Goal: Task Accomplishment & Management: Use online tool/utility

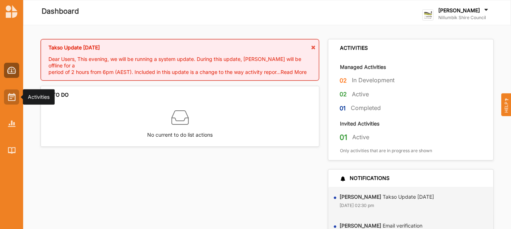
click at [13, 96] on img at bounding box center [12, 97] width 8 height 8
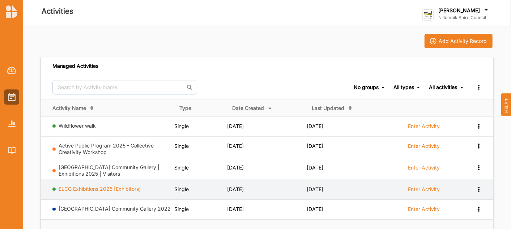
click at [89, 191] on link "ELCG Exhibitions 2025 [Exhibitors]" at bounding box center [100, 189] width 82 height 6
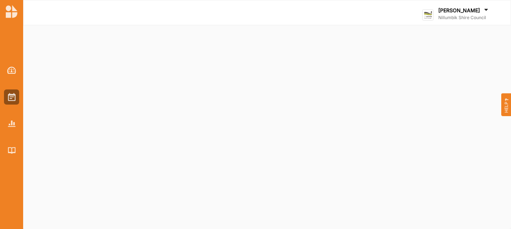
select select "4"
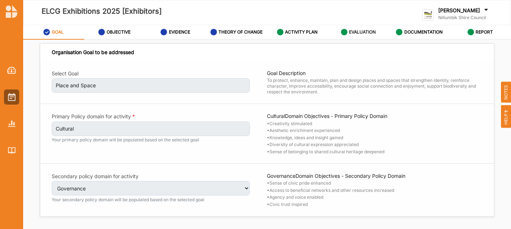
click at [362, 33] on label "EVALUATION" at bounding box center [362, 32] width 27 height 6
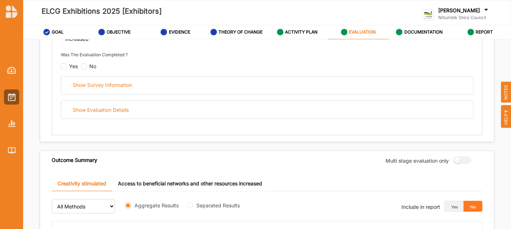
scroll to position [151, 0]
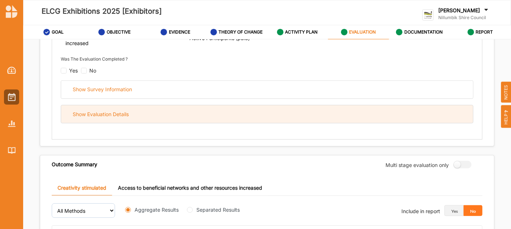
click at [121, 113] on div "Show Evaluation Details" at bounding box center [101, 114] width 56 height 7
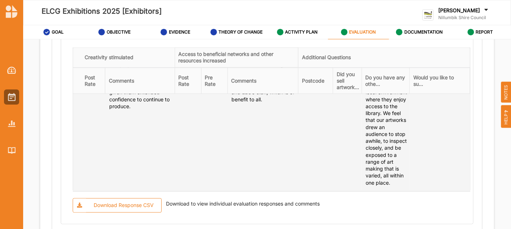
scroll to position [753, 0]
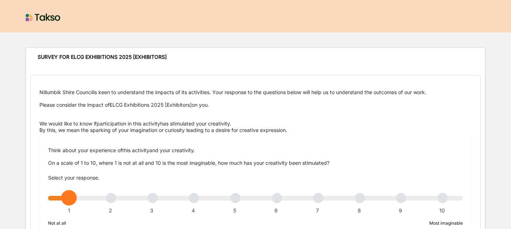
scroll to position [599, 0]
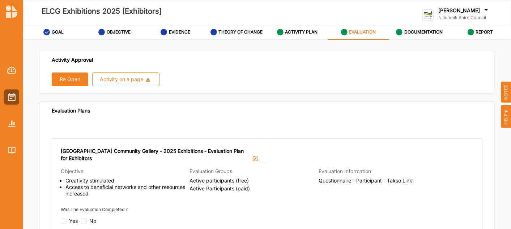
scroll to position [132, 0]
